Goal: Use online tool/utility: Utilize a website feature to perform a specific function

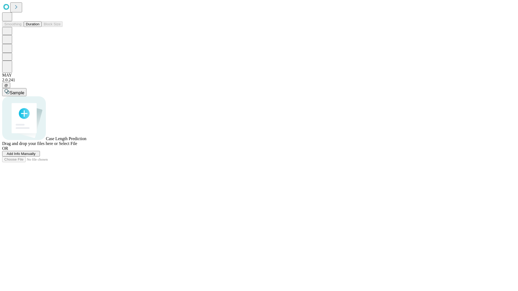
click at [39, 27] on button "Duration" at bounding box center [33, 24] width 18 height 6
click at [77, 146] on span "Select File" at bounding box center [68, 143] width 18 height 5
